Goal: Task Accomplishment & Management: Use online tool/utility

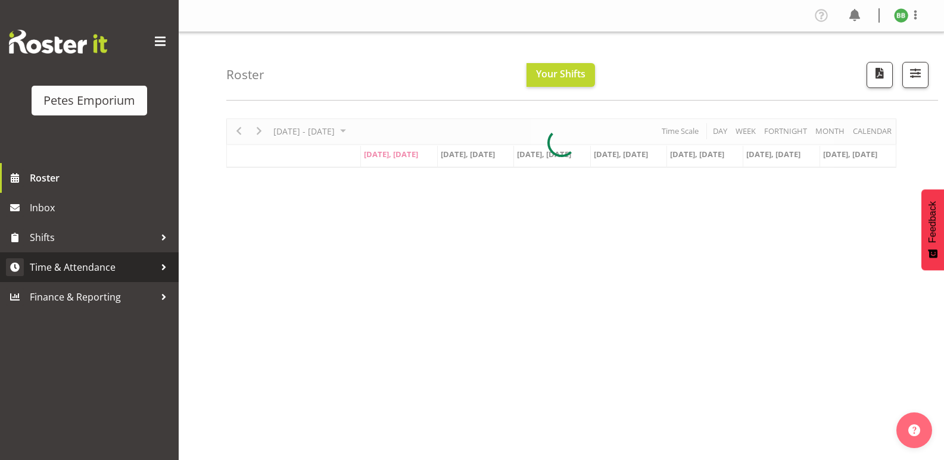
click at [107, 264] on span "Time & Attendance" at bounding box center [92, 267] width 125 height 18
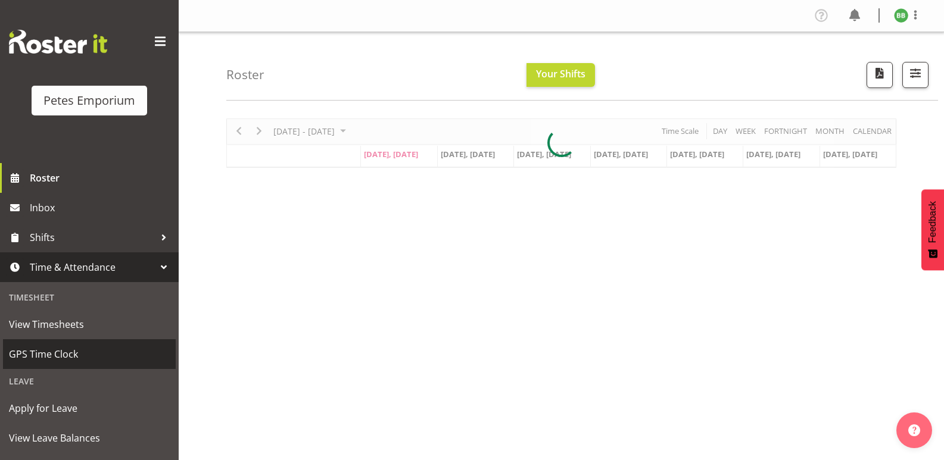
click at [79, 359] on span "GPS Time Clock" at bounding box center [89, 354] width 161 height 18
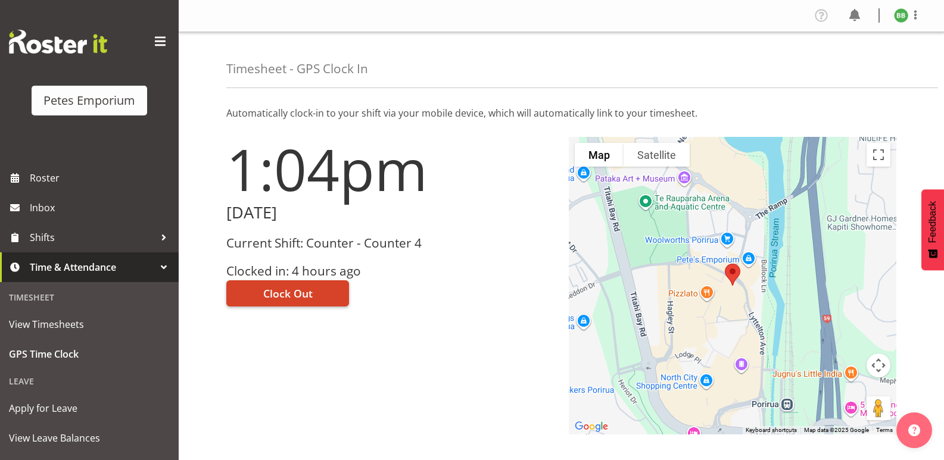
click at [295, 289] on span "Clock Out" at bounding box center [287, 293] width 49 height 15
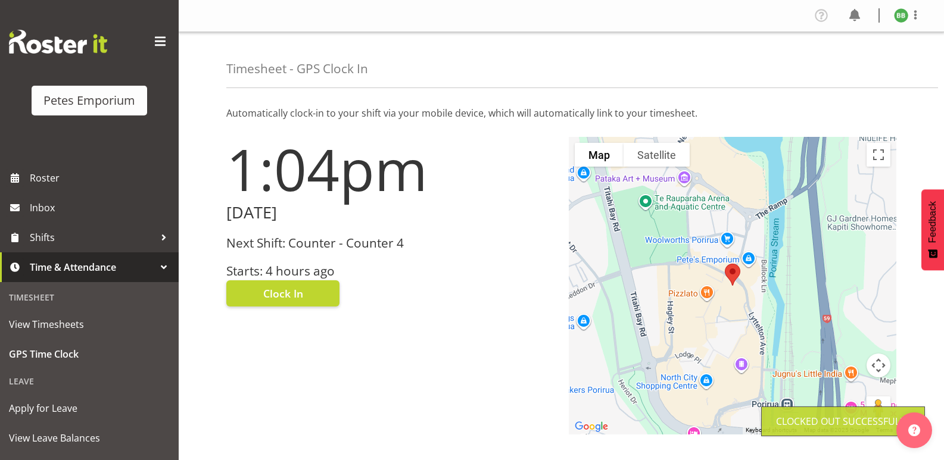
click at [898, 18] on img at bounding box center [901, 15] width 14 height 14
click at [836, 60] on link "Log Out" at bounding box center [865, 62] width 114 height 21
